Goal: Check status: Check status

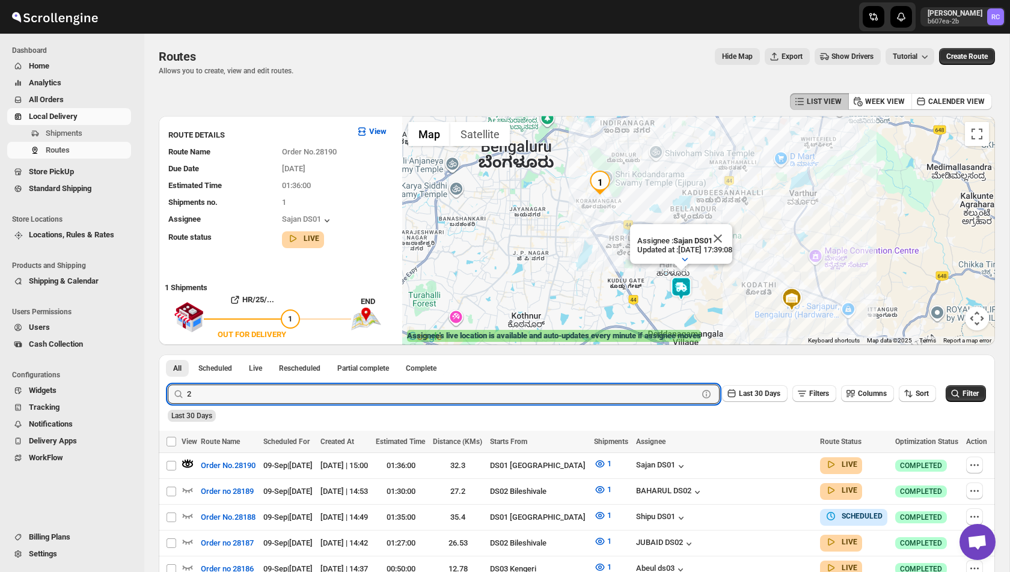
scroll to position [54, 0]
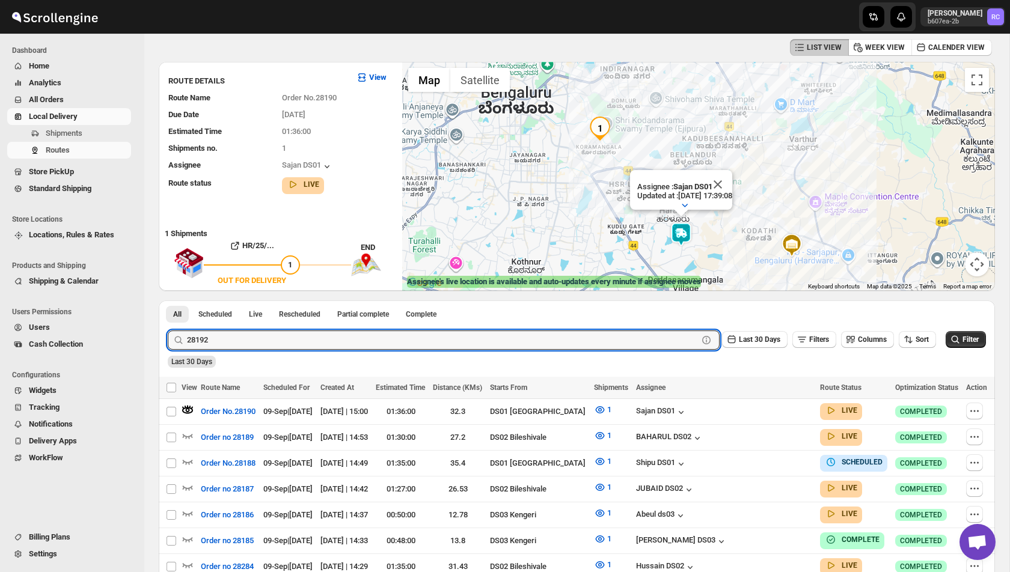
type input "28192"
click at [168, 301] on button "Submit" at bounding box center [185, 307] width 34 height 13
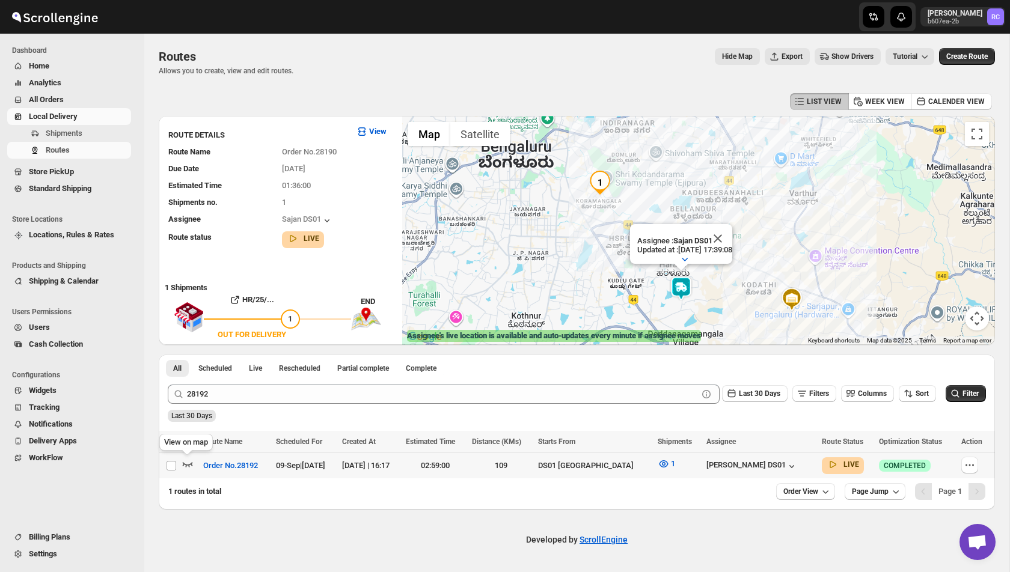
click at [186, 466] on icon "button" at bounding box center [188, 464] width 12 height 12
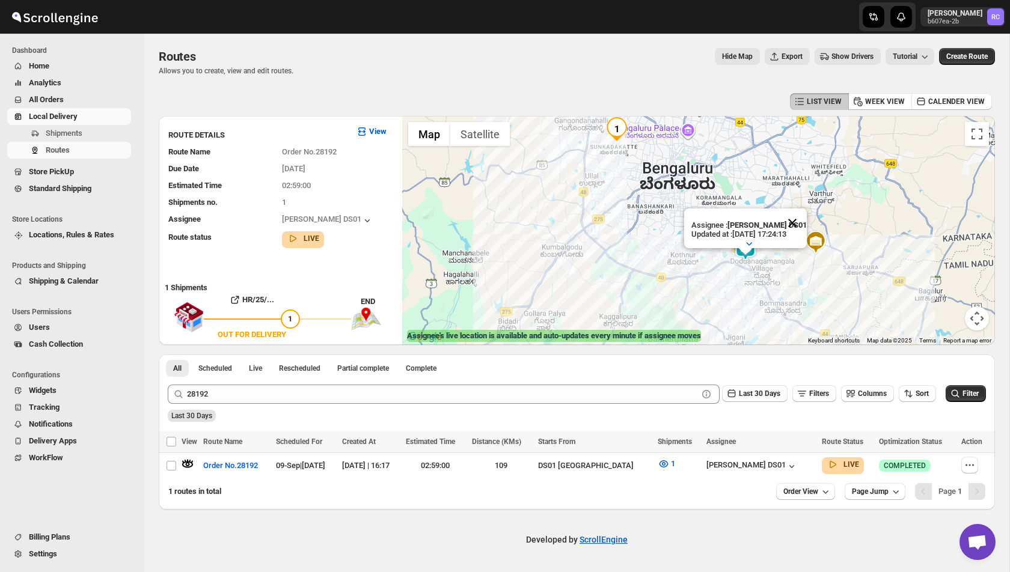
click at [793, 220] on button "Close" at bounding box center [792, 223] width 29 height 29
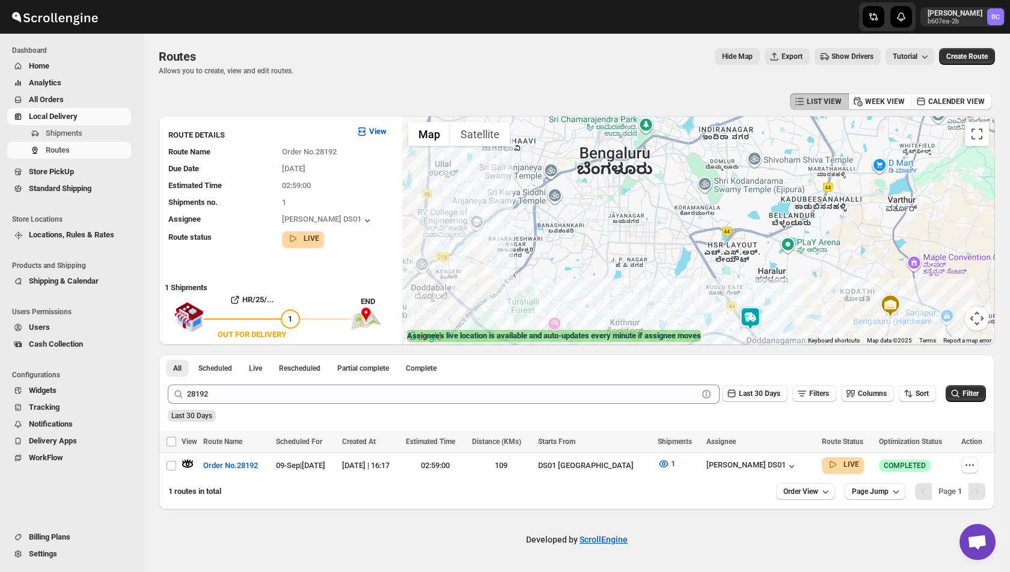
drag, startPoint x: 693, startPoint y: 216, endPoint x: 659, endPoint y: 275, distance: 67.9
click at [659, 275] on div at bounding box center [698, 230] width 593 height 229
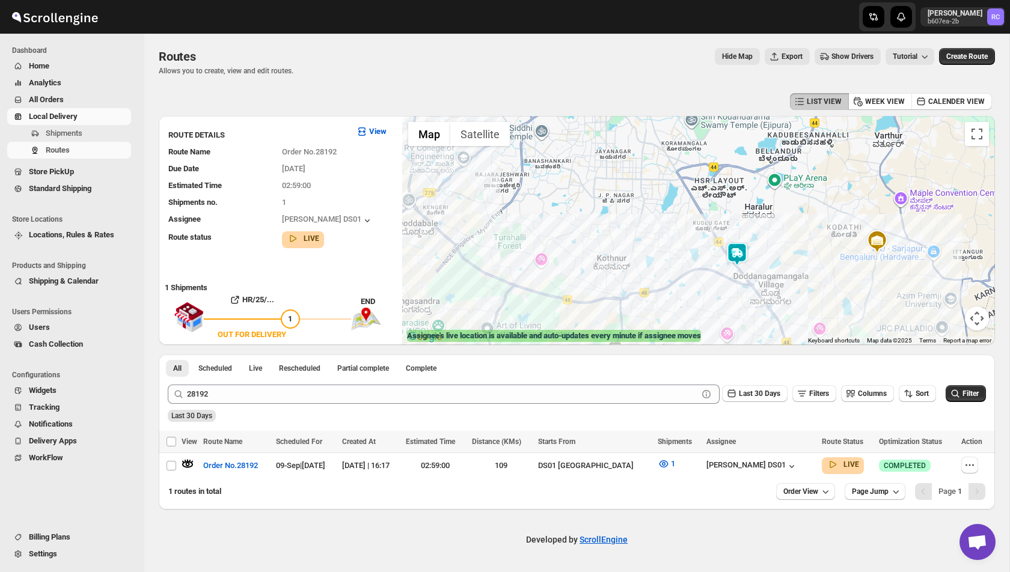
drag, startPoint x: 659, startPoint y: 299, endPoint x: 645, endPoint y: 230, distance: 70.6
click at [646, 230] on div at bounding box center [698, 230] width 593 height 229
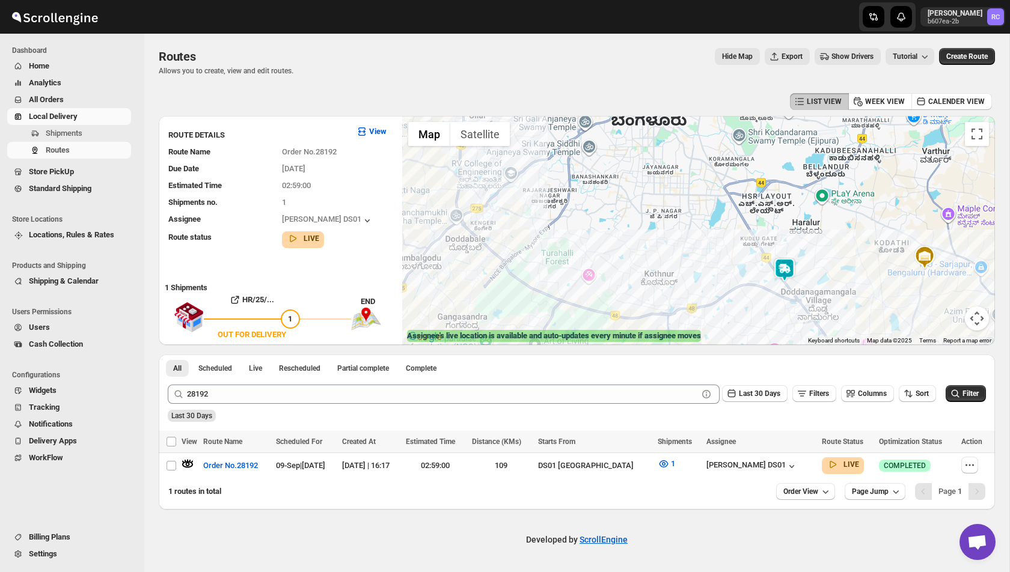
drag, startPoint x: 468, startPoint y: 182, endPoint x: 602, endPoint y: 229, distance: 142.0
click at [602, 229] on div at bounding box center [698, 230] width 593 height 229
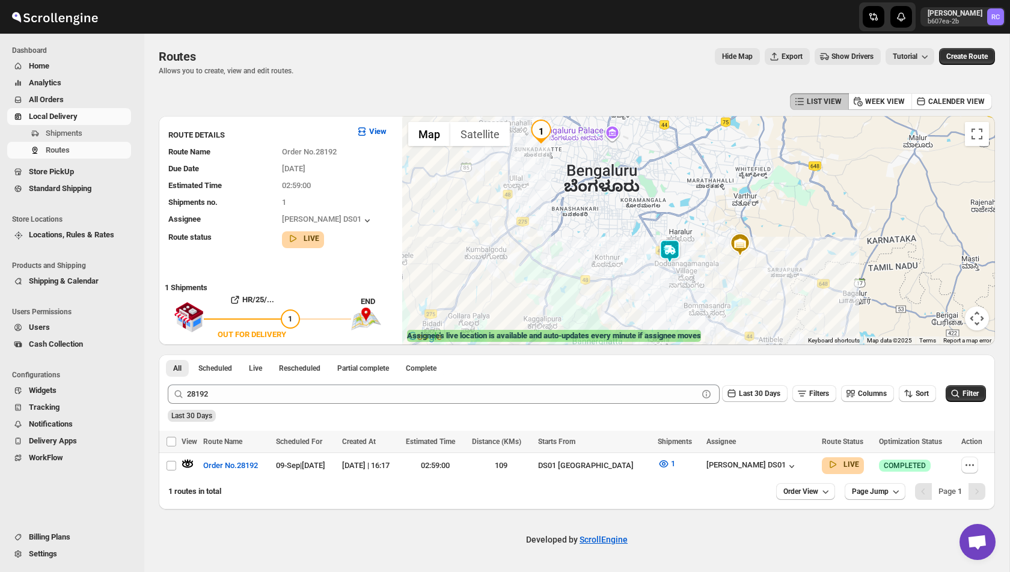
drag, startPoint x: 607, startPoint y: 200, endPoint x: 581, endPoint y: 208, distance: 27.0
click at [581, 208] on div at bounding box center [698, 230] width 593 height 229
drag, startPoint x: 532, startPoint y: 206, endPoint x: 546, endPoint y: 238, distance: 35.3
click at [546, 238] on div at bounding box center [698, 230] width 593 height 229
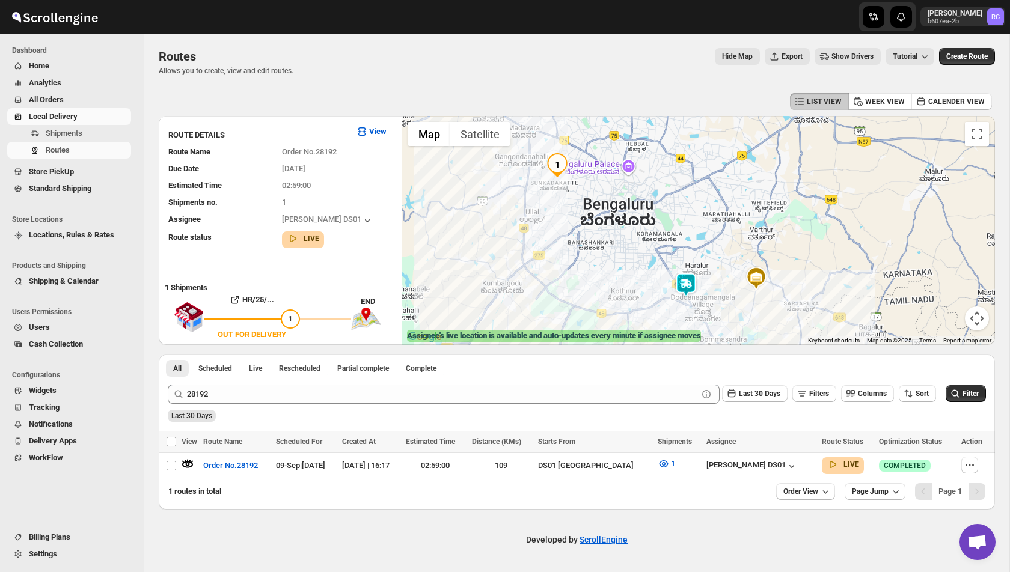
drag, startPoint x: 637, startPoint y: 296, endPoint x: 636, endPoint y: 284, distance: 12.7
click at [636, 284] on div at bounding box center [698, 230] width 593 height 229
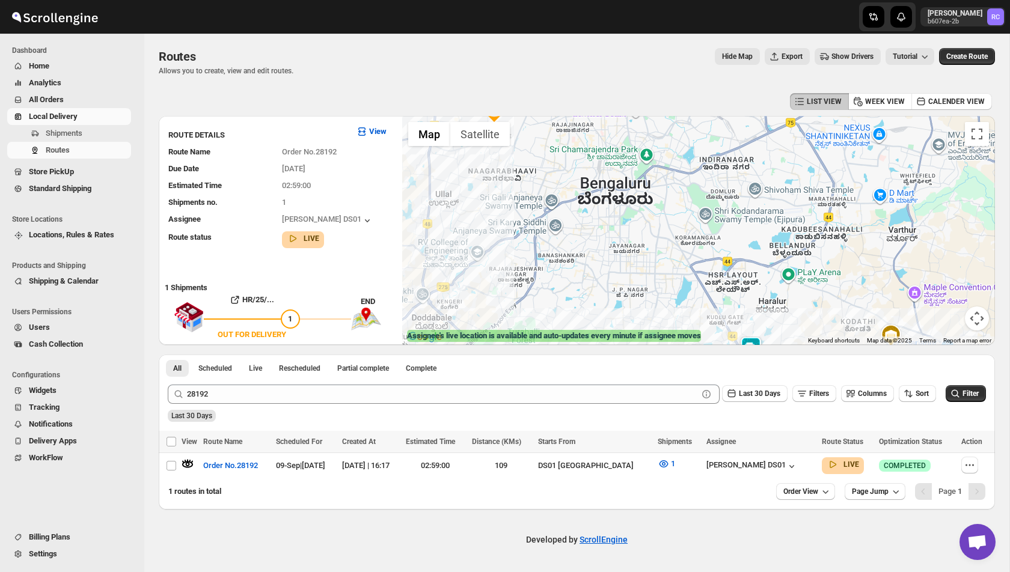
drag, startPoint x: 590, startPoint y: 200, endPoint x: 632, endPoint y: 305, distance: 113.3
click at [632, 305] on div at bounding box center [698, 230] width 593 height 229
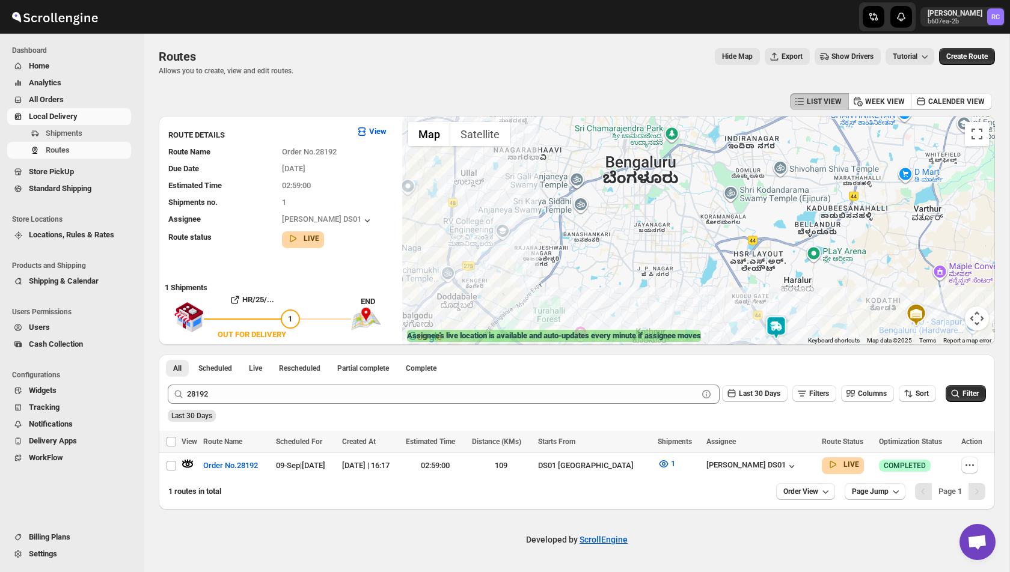
drag, startPoint x: 593, startPoint y: 299, endPoint x: 596, endPoint y: 228, distance: 71.6
click at [596, 228] on div at bounding box center [698, 230] width 593 height 229
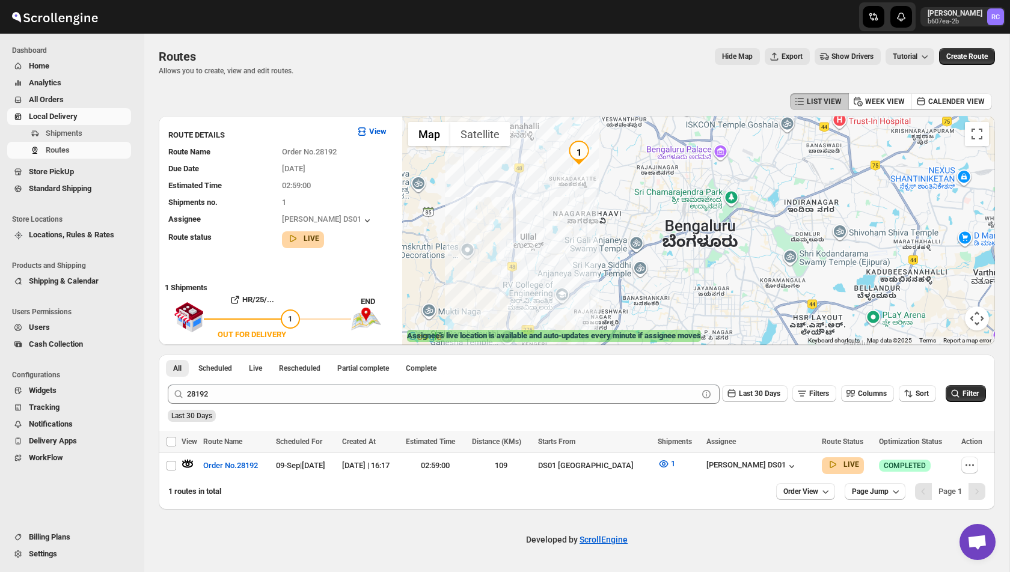
drag, startPoint x: 510, startPoint y: 209, endPoint x: 571, endPoint y: 275, distance: 90.2
click at [571, 275] on div at bounding box center [698, 230] width 593 height 229
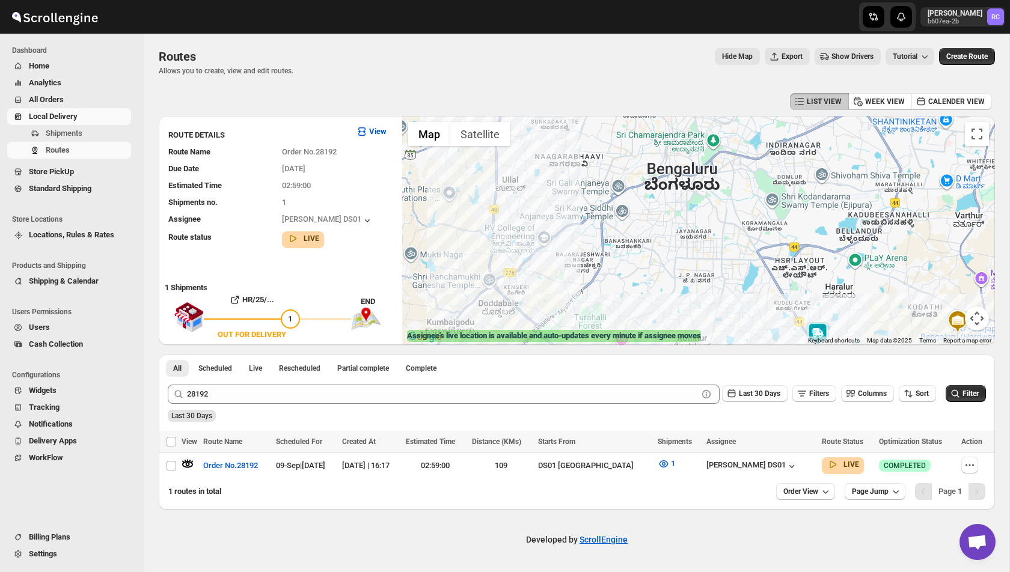
drag, startPoint x: 561, startPoint y: 282, endPoint x: 537, endPoint y: 215, distance: 71.7
click at [537, 215] on div at bounding box center [698, 230] width 593 height 229
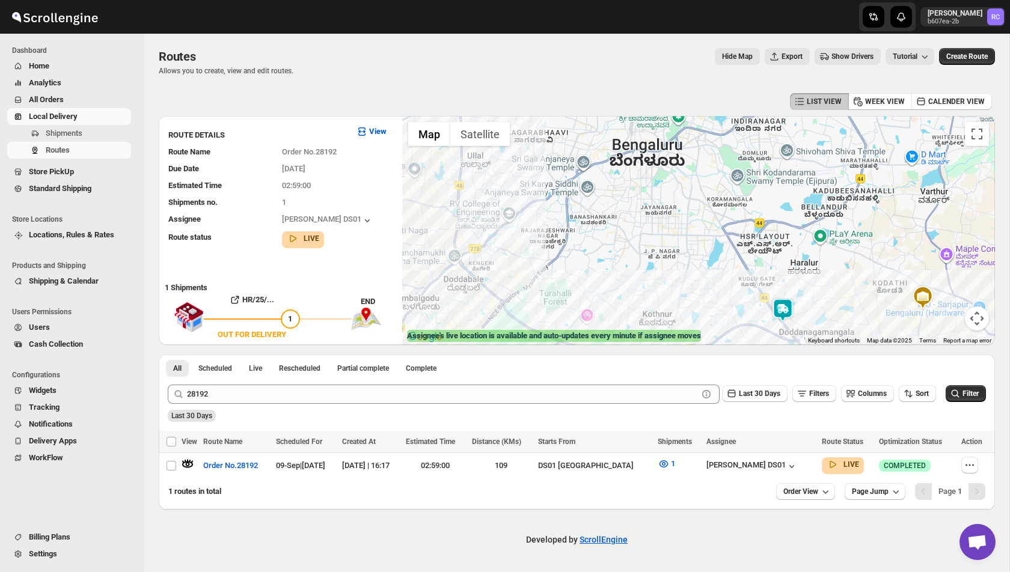
drag, startPoint x: 644, startPoint y: 245, endPoint x: 615, endPoint y: 204, distance: 50.4
click at [615, 203] on div at bounding box center [698, 230] width 593 height 229
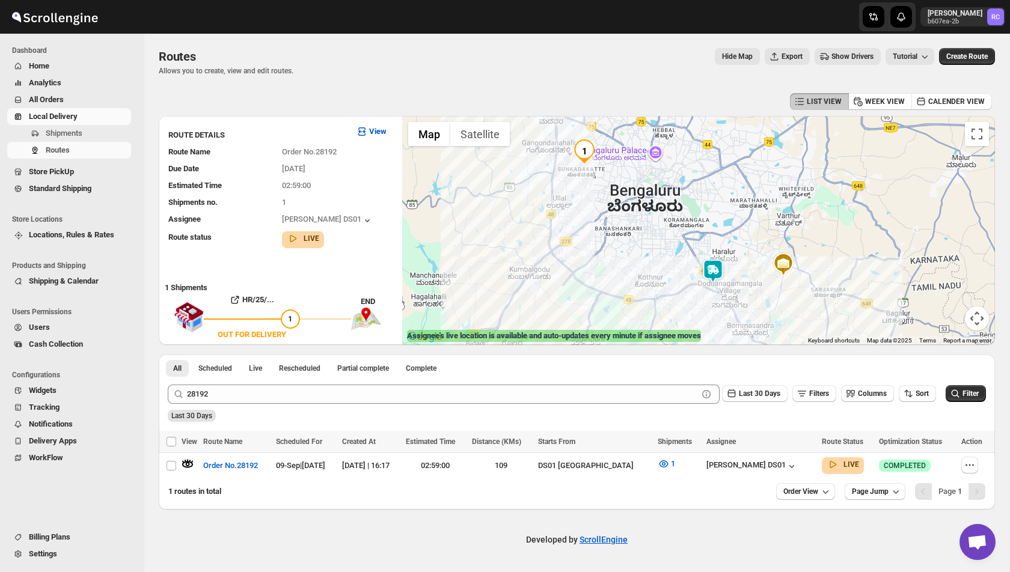
drag, startPoint x: 601, startPoint y: 201, endPoint x: 614, endPoint y: 237, distance: 38.4
click at [614, 237] on div at bounding box center [698, 230] width 593 height 229
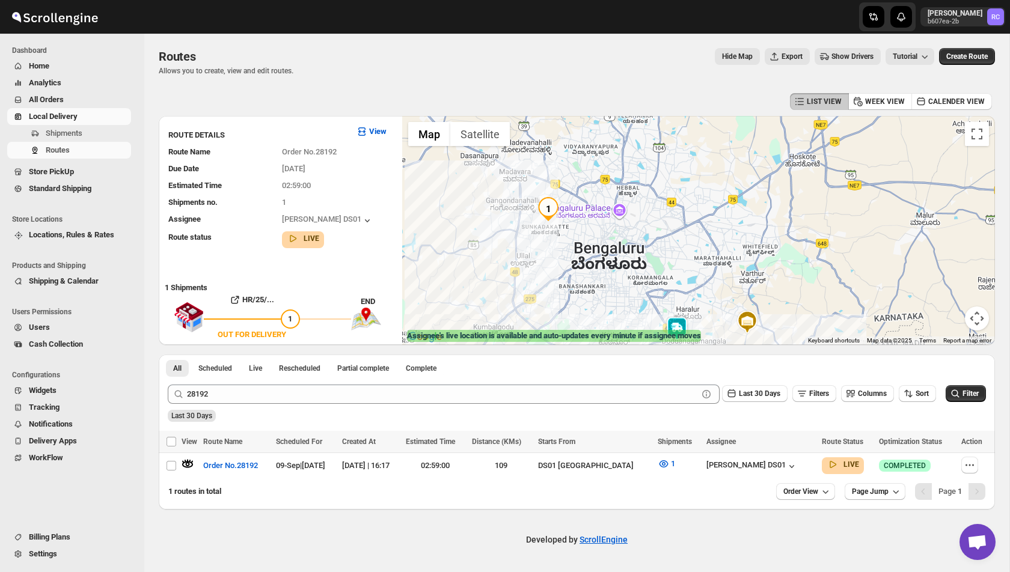
drag, startPoint x: 594, startPoint y: 129, endPoint x: 594, endPoint y: 194, distance: 65.5
click at [594, 194] on div at bounding box center [698, 230] width 593 height 229
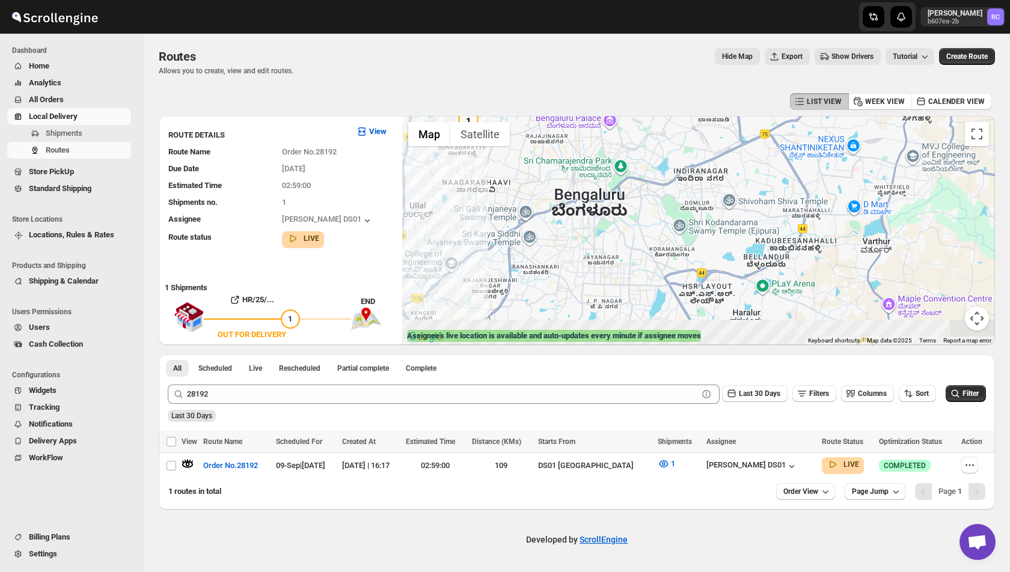
drag, startPoint x: 698, startPoint y: 251, endPoint x: 579, endPoint y: 135, distance: 166.6
click at [579, 134] on div at bounding box center [698, 230] width 593 height 229
